Goal: Navigation & Orientation: Find specific page/section

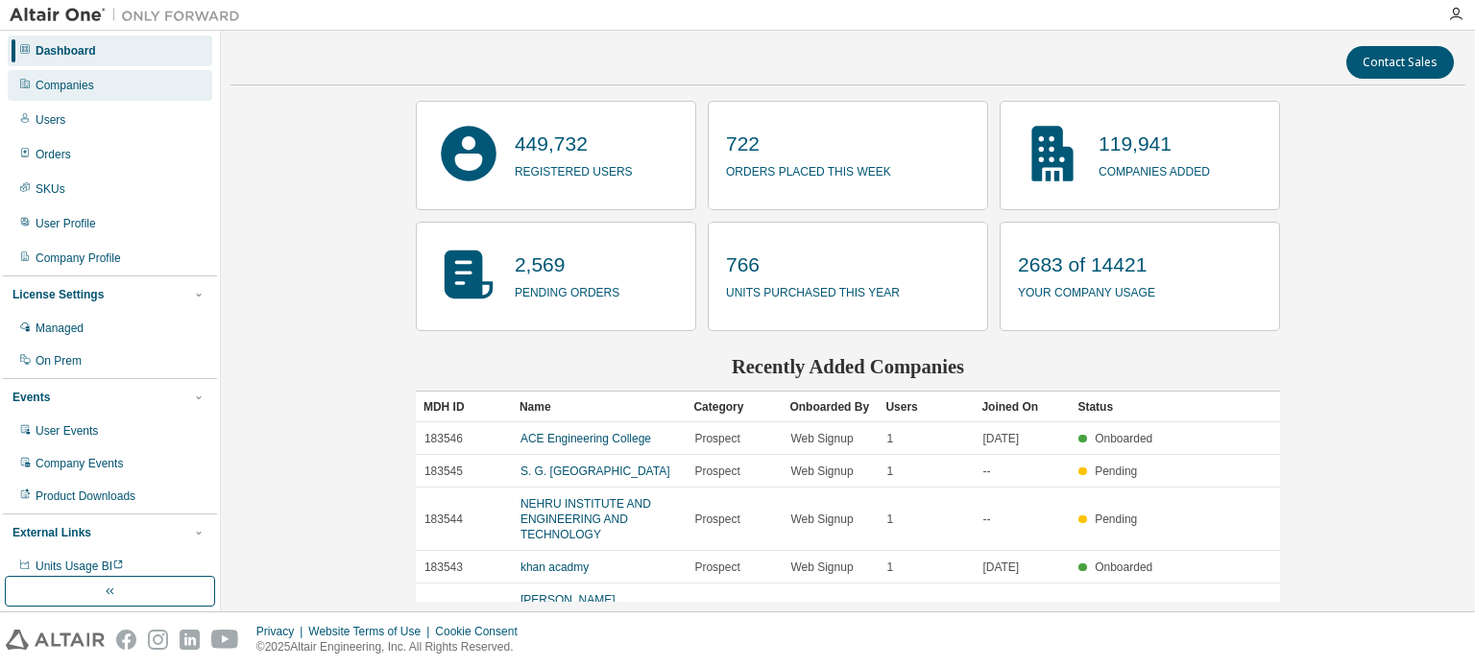
click at [142, 77] on div "Companies" at bounding box center [110, 85] width 204 height 31
